Goal: Find specific page/section: Find specific page/section

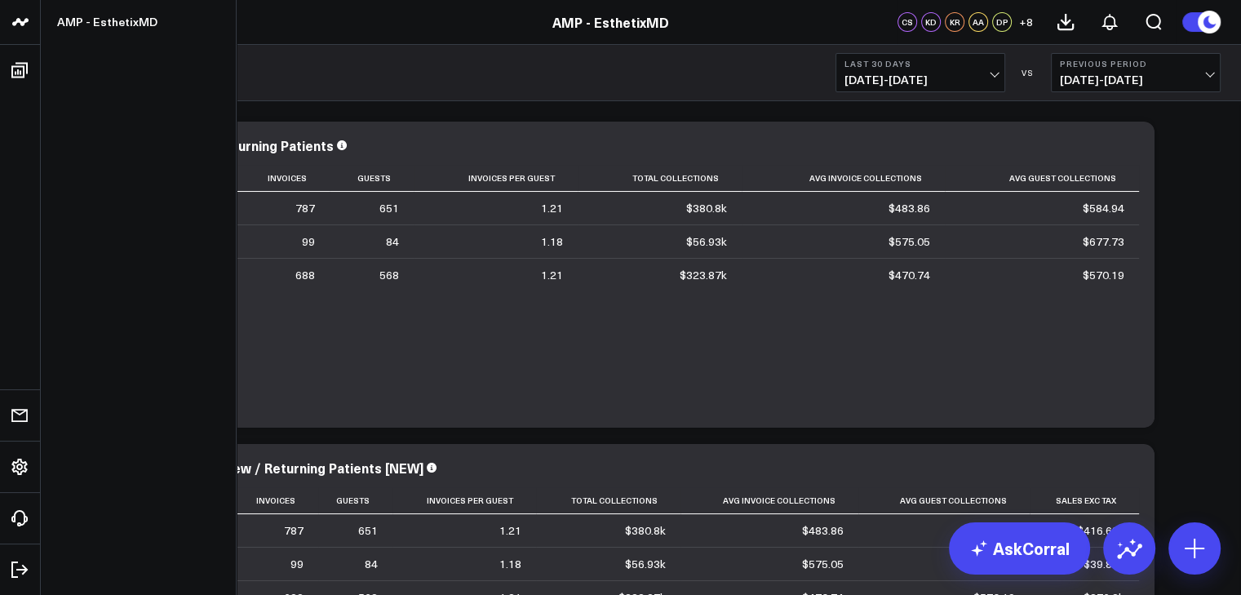
click at [19, 23] on icon at bounding box center [21, 22] width 20 height 20
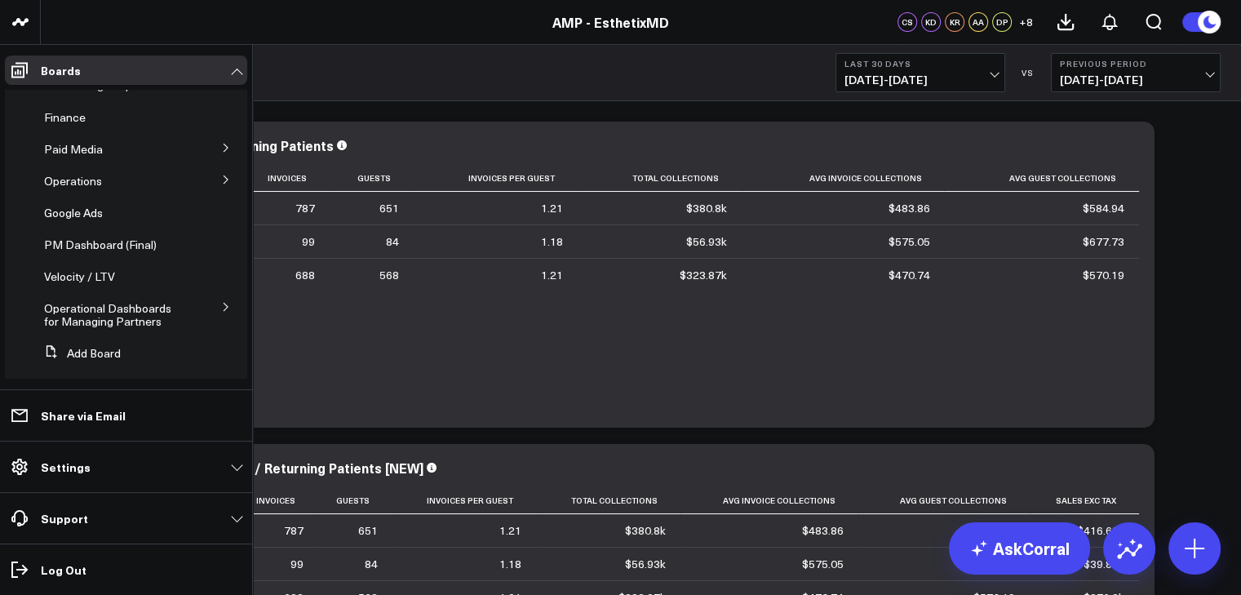
scroll to position [65, 0]
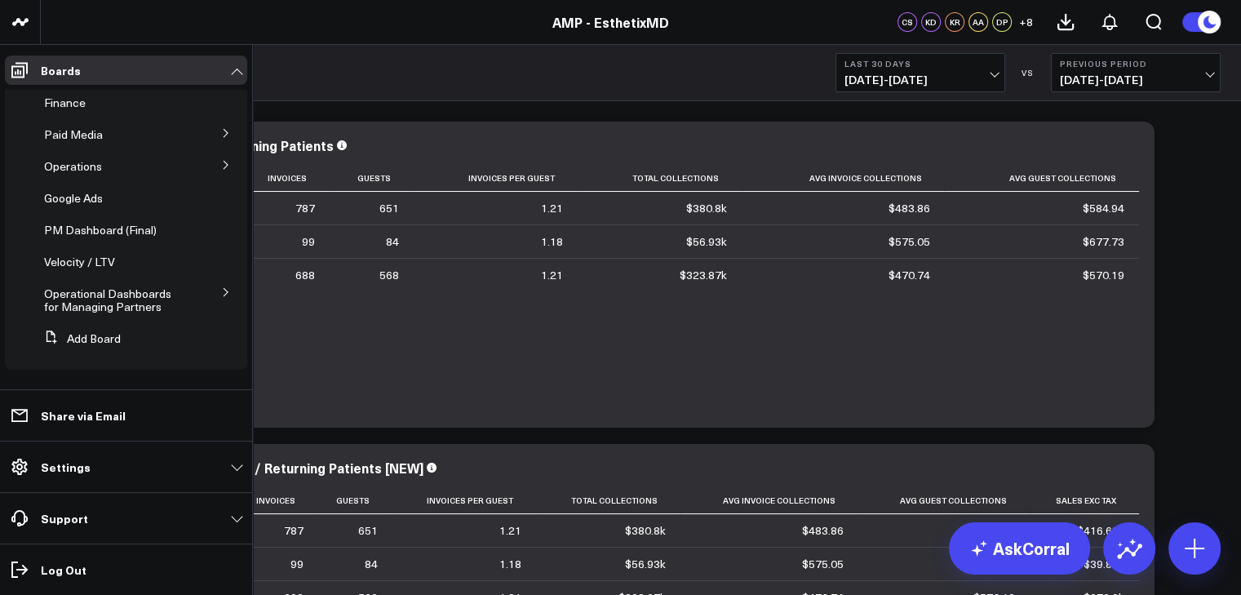
click at [221, 161] on icon at bounding box center [226, 165] width 10 height 10
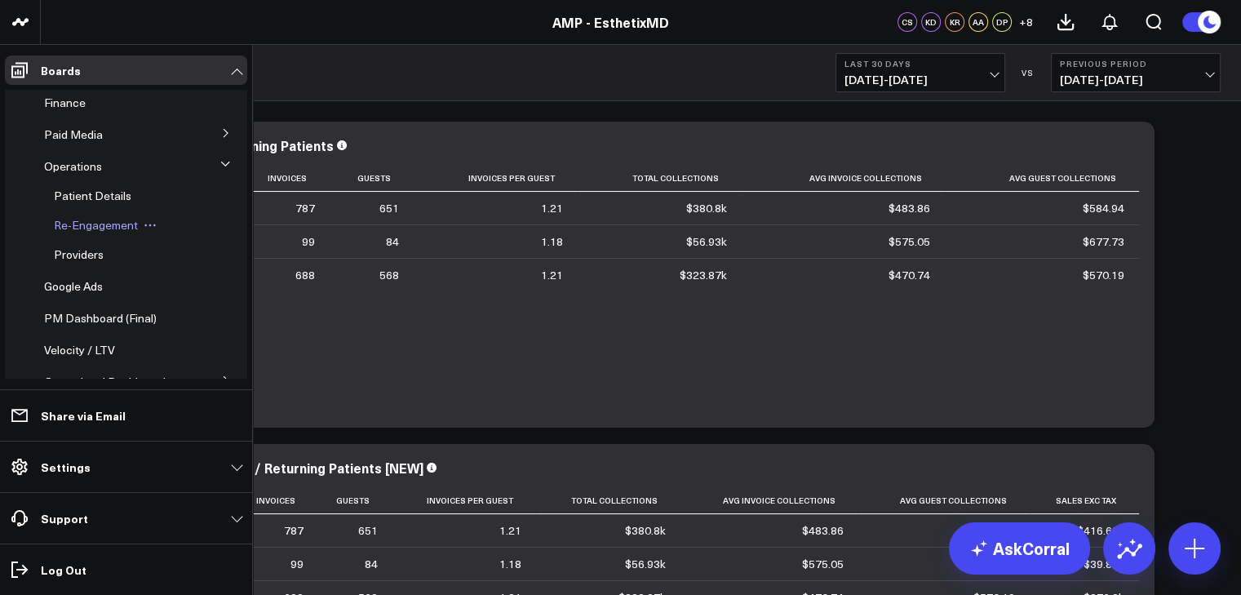
click at [110, 228] on span "Re-Engagement" at bounding box center [96, 224] width 84 height 15
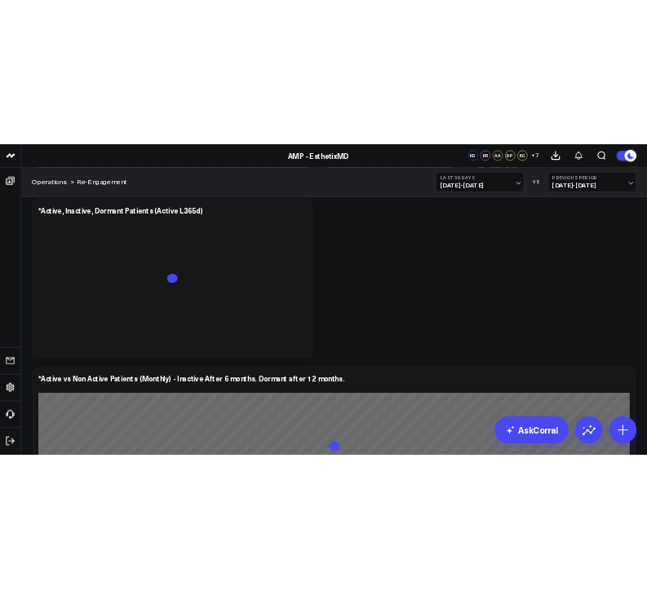
scroll to position [1613, 0]
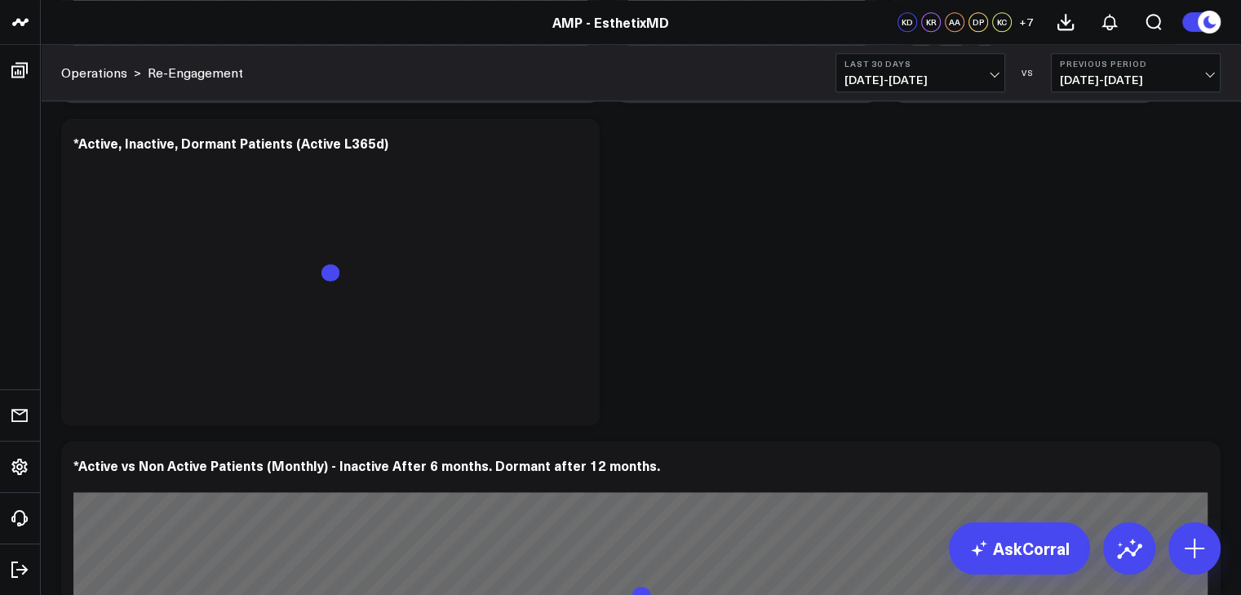
click at [974, 79] on span "[DATE] - [DATE]" at bounding box center [920, 79] width 152 height 13
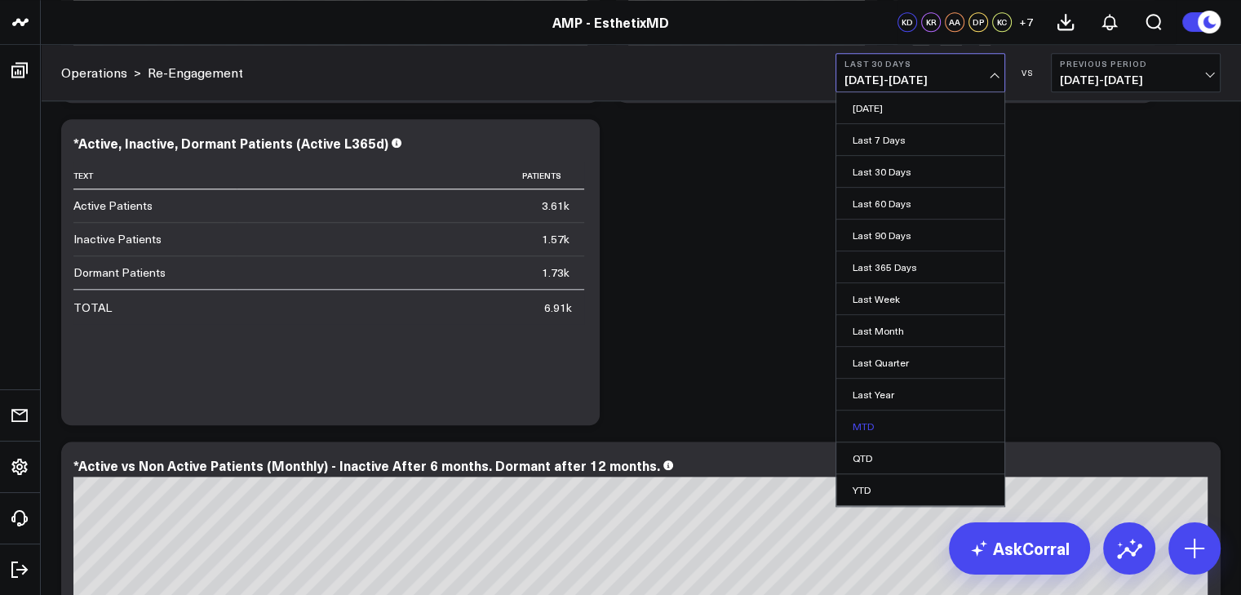
click at [873, 423] on link "MTD" at bounding box center [920, 425] width 168 height 31
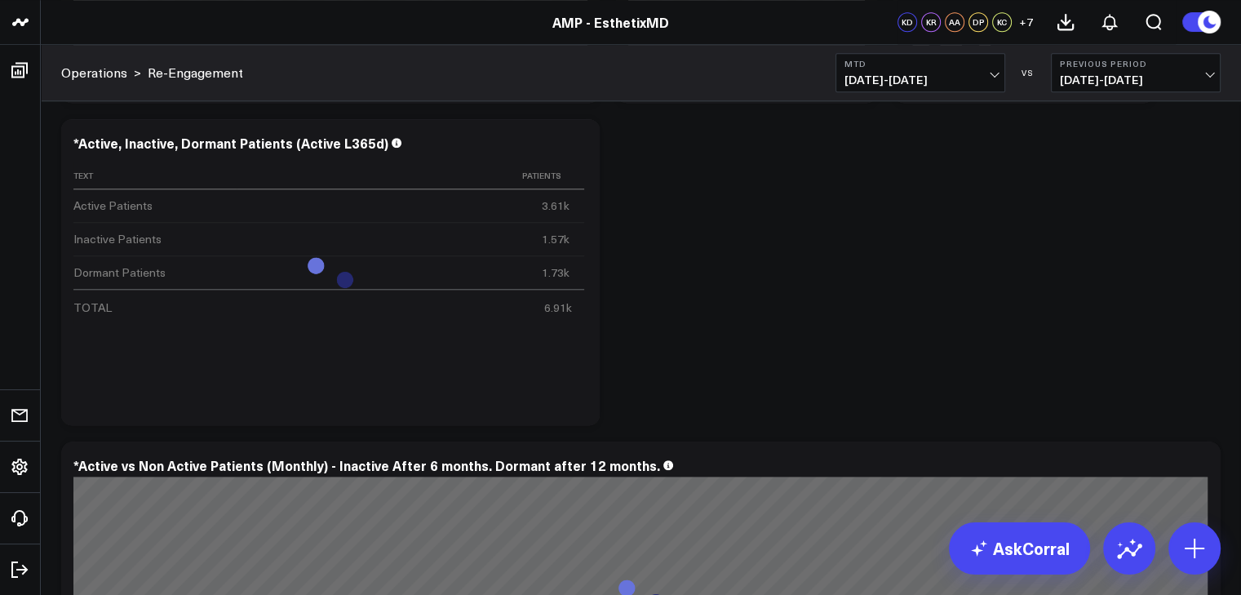
click at [1179, 82] on span "[DATE] - [DATE]" at bounding box center [1135, 79] width 152 height 13
click at [1108, 206] on link "No Comparison" at bounding box center [1135, 203] width 168 height 31
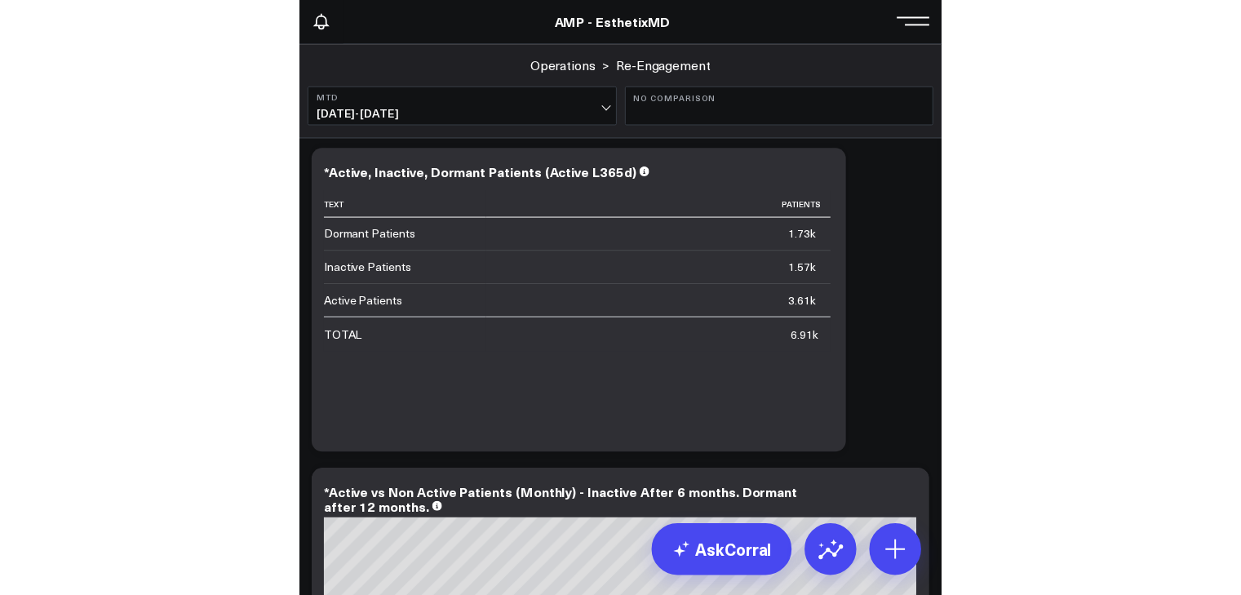
scroll to position [3230, 0]
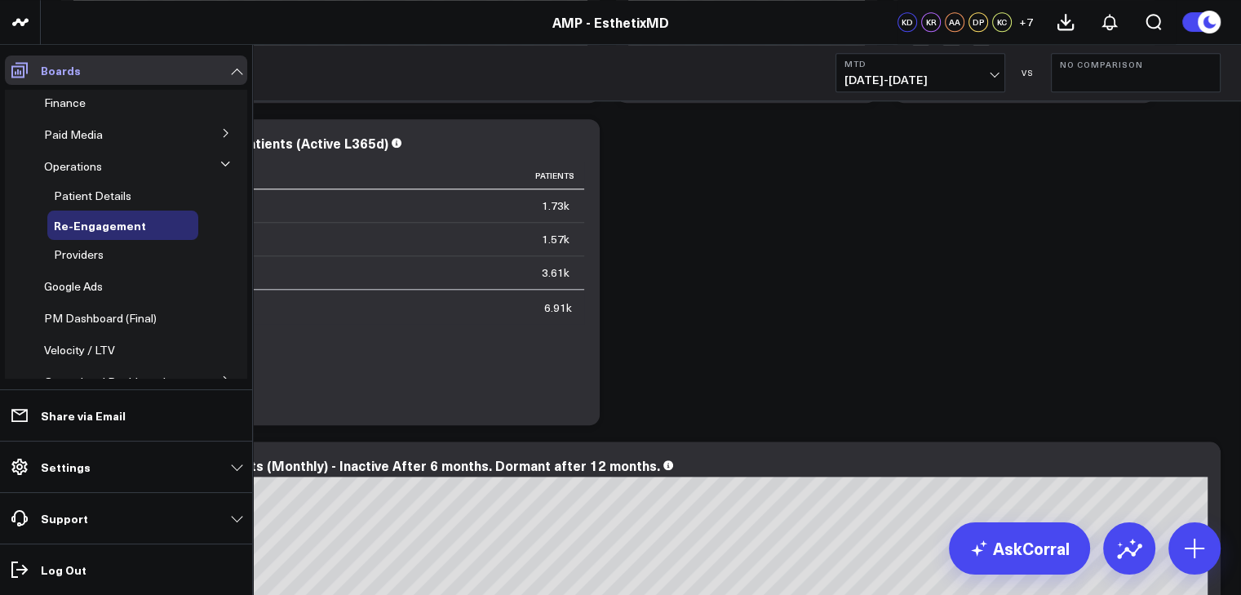
scroll to position [52, 0]
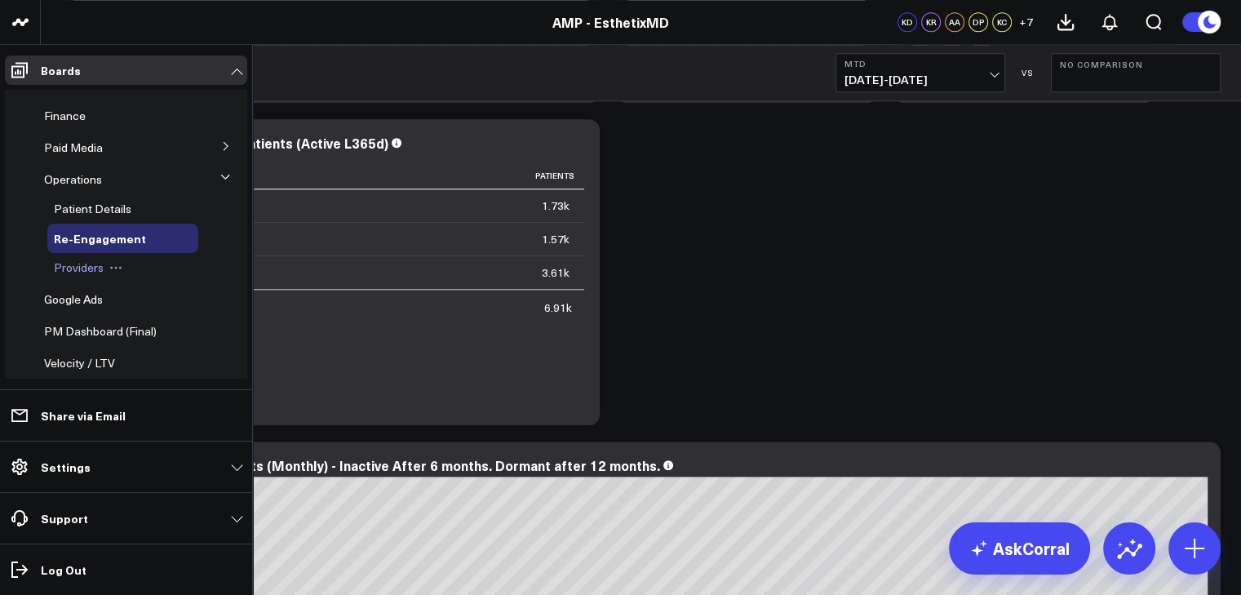
click at [83, 262] on span "Providers" at bounding box center [79, 266] width 50 height 15
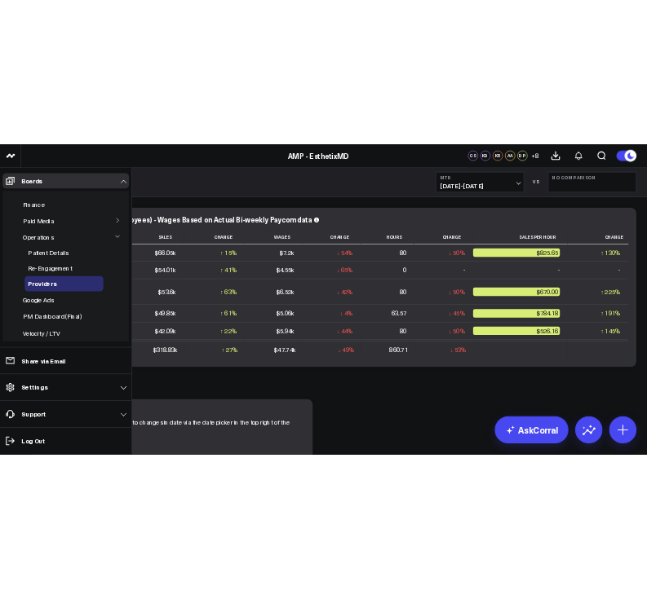
scroll to position [39, 0]
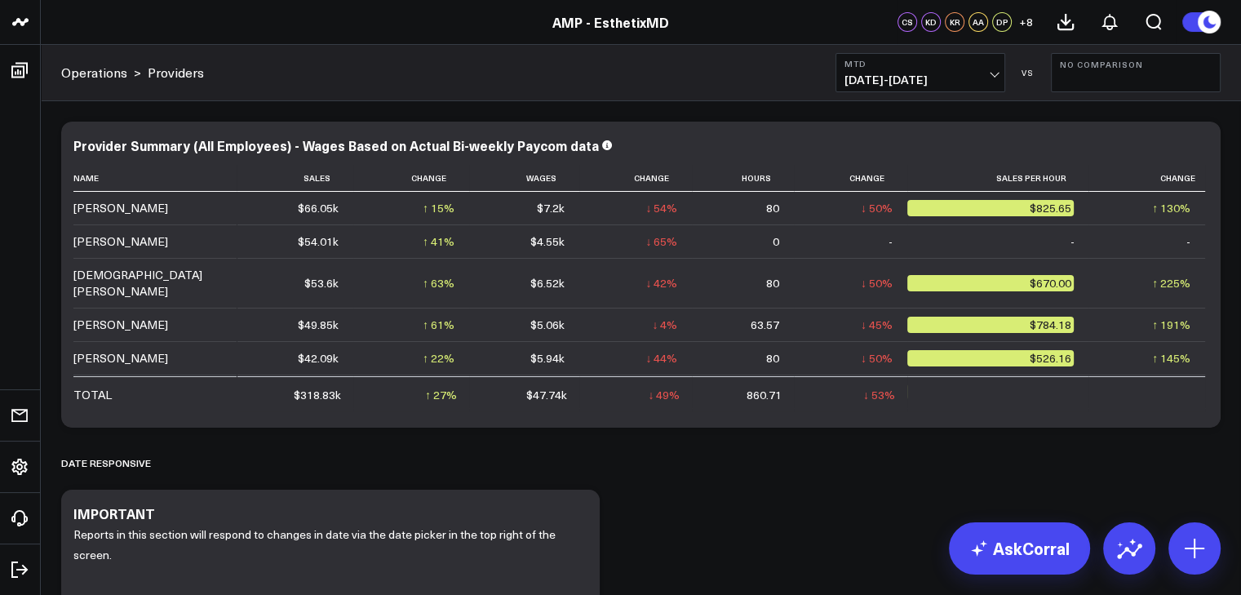
click at [427, 15] on div "AMP - EsthetixMD" at bounding box center [610, 22] width 1220 height 18
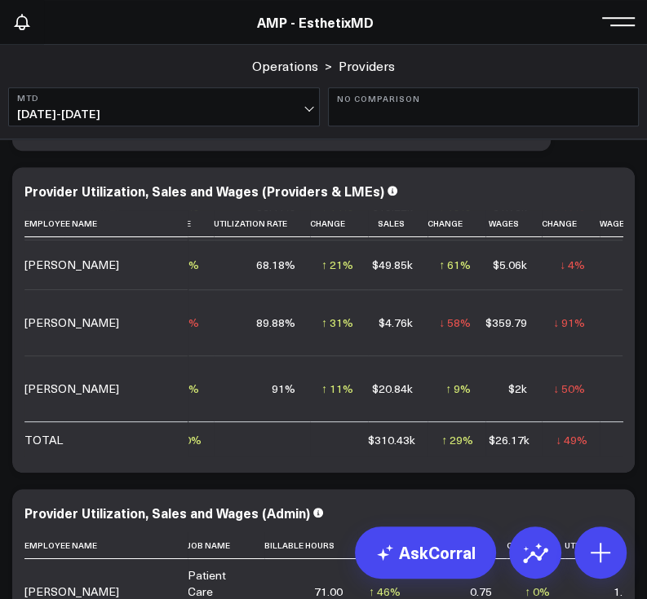
scroll to position [705, 0]
